Goal: Information Seeking & Learning: Check status

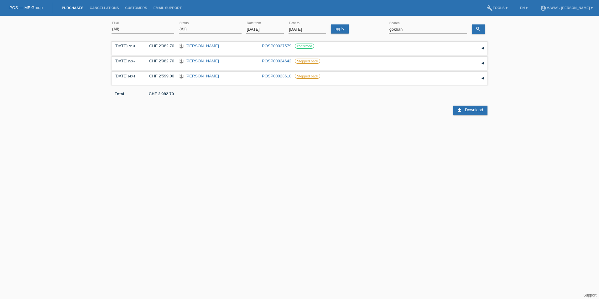
select select "ALL"
drag, startPoint x: 419, startPoint y: 30, endPoint x: 372, endPoint y: 28, distance: 46.7
click at [372, 28] on div "(All) [PERSON_NAME] Passion Vélo SàRL [GEOGRAPHIC_DATA] [GEOGRAPHIC_DATA] [GEOG…" at bounding box center [299, 29] width 376 height 21
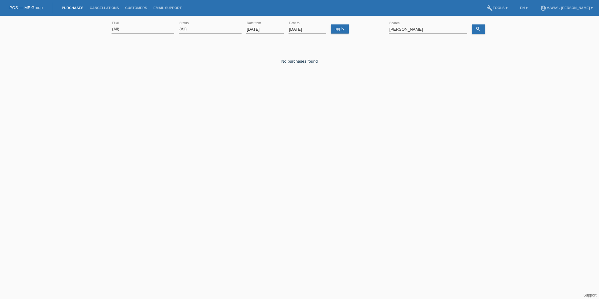
click at [262, 103] on html "Sie haben die falsche Anmeldeseite in Ihren Lesezeichen/Favoriten gespeichert. …" at bounding box center [299, 51] width 599 height 103
click at [428, 28] on input "[PERSON_NAME]" at bounding box center [428, 29] width 78 height 8
type input "k"
click at [481, 28] on link "search" at bounding box center [478, 28] width 13 height 9
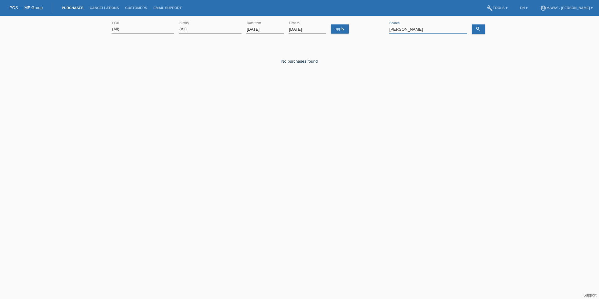
click at [414, 31] on input "[PERSON_NAME]" at bounding box center [428, 29] width 78 height 8
type input "[PERSON_NAME]"
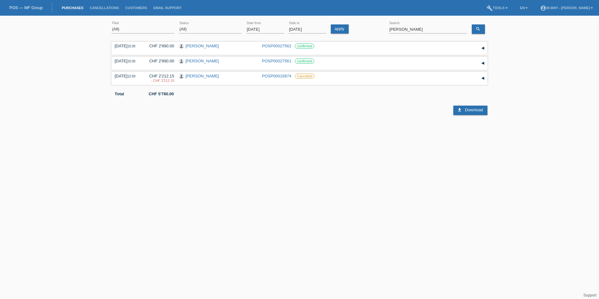
click at [372, 115] on html "Sie haben die falsche Anmeldeseite in Ihren Lesezeichen/Favoriten gespeichert. …" at bounding box center [299, 57] width 599 height 115
